Goal: Task Accomplishment & Management: Manage account settings

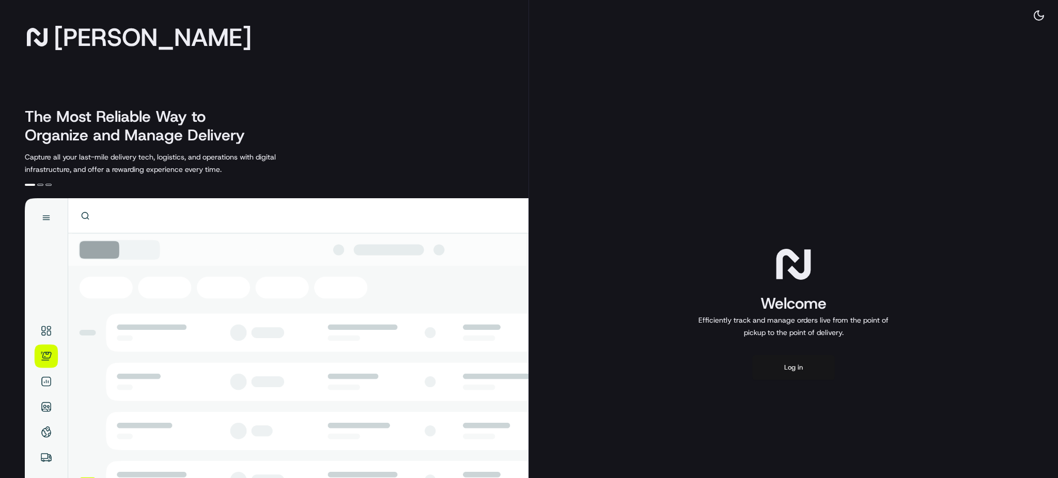
click at [789, 365] on button "Log in" at bounding box center [793, 367] width 83 height 25
